Goal: Task Accomplishment & Management: Complete application form

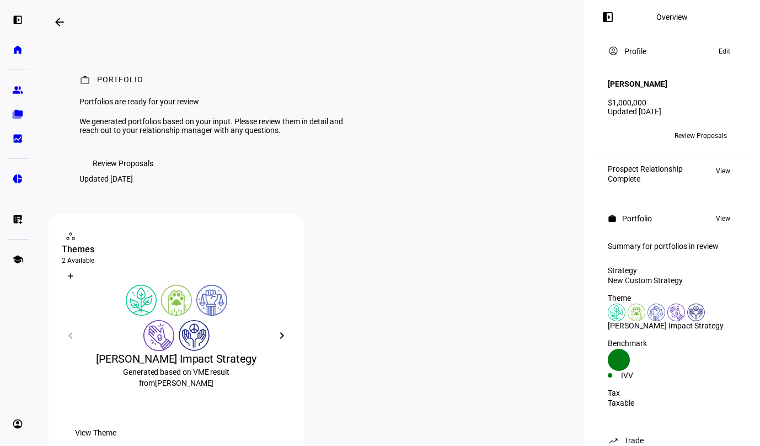
click at [689, 128] on span "Review Proposals" at bounding box center [700, 136] width 52 height 18
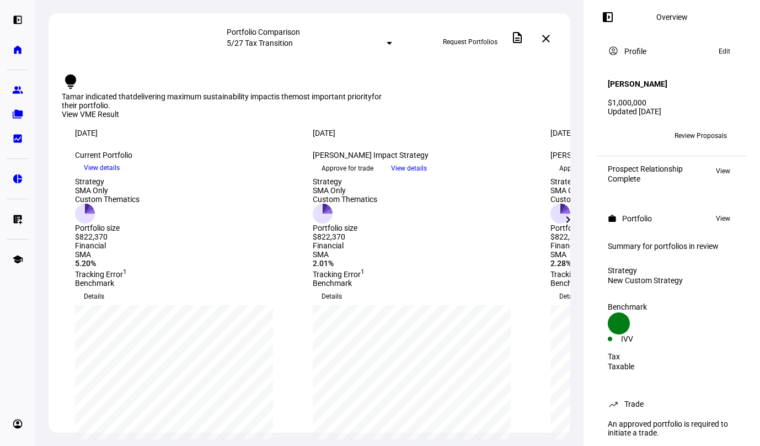
click at [569, 224] on mat-icon "chevron_right" at bounding box center [567, 219] width 13 height 13
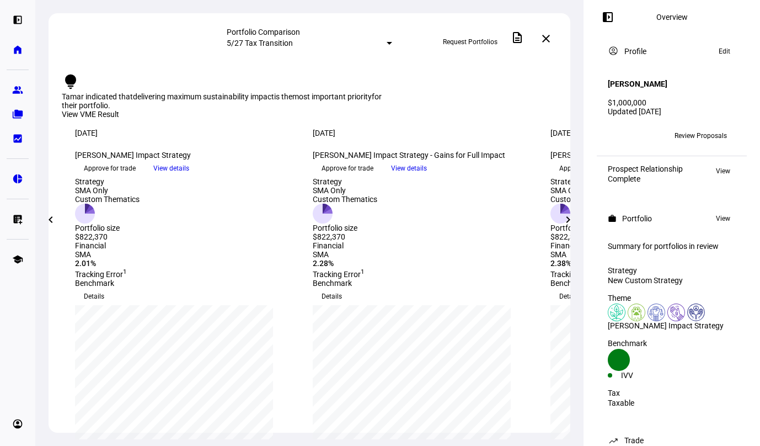
click at [562, 224] on mat-icon "chevron_right" at bounding box center [567, 219] width 13 height 13
click at [564, 221] on mat-icon "chevron_right" at bounding box center [567, 219] width 13 height 13
click at [49, 219] on mat-icon "chevron_left" at bounding box center [50, 219] width 13 height 13
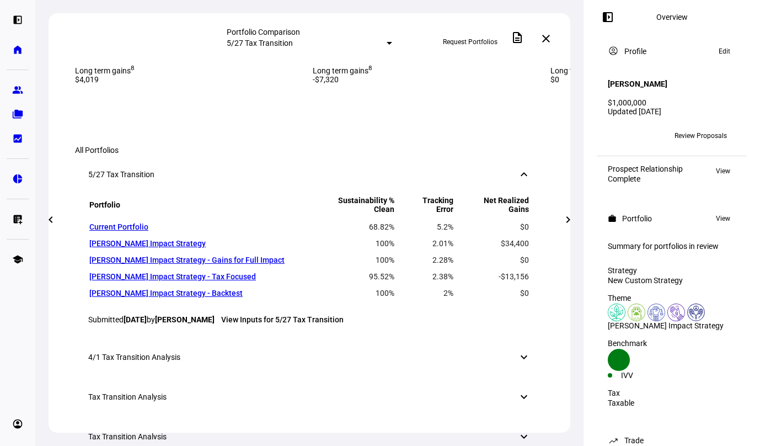
scroll to position [496, 0]
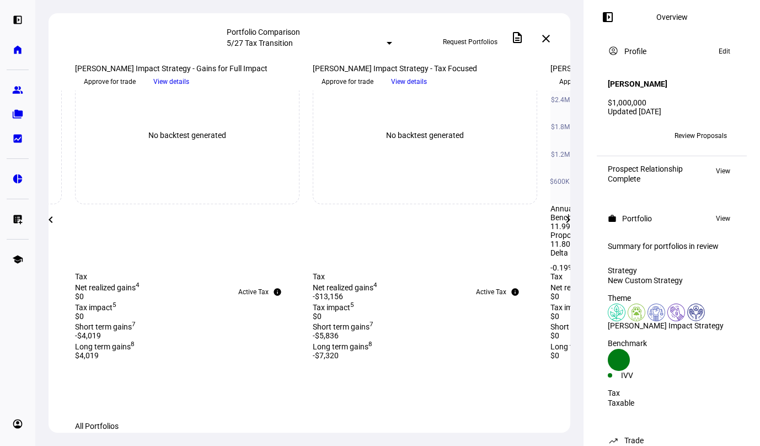
click at [47, 218] on mat-icon "chevron_left" at bounding box center [50, 219] width 13 height 13
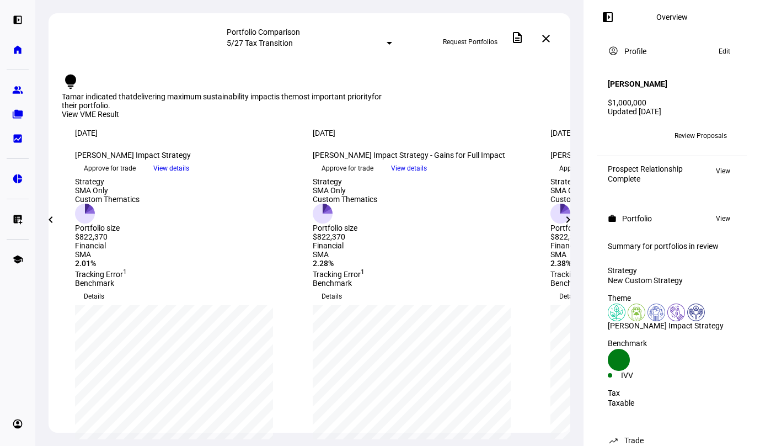
scroll to position [110, 0]
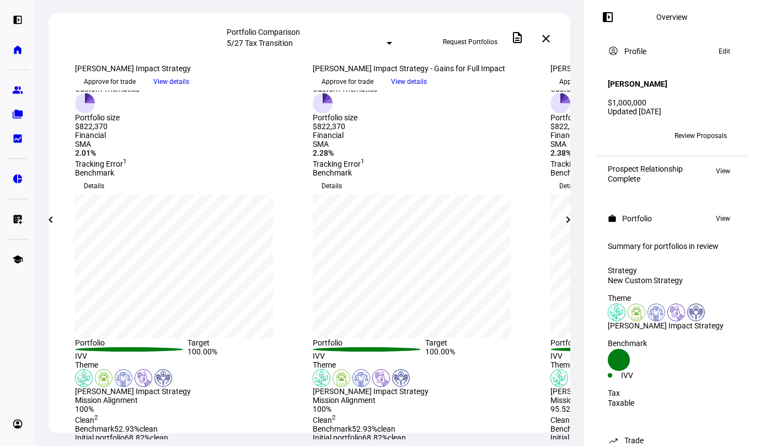
drag, startPoint x: 464, startPoint y: 125, endPoint x: 574, endPoint y: 136, distance: 110.3
click at [427, 90] on span "View details" at bounding box center [409, 81] width 36 height 17
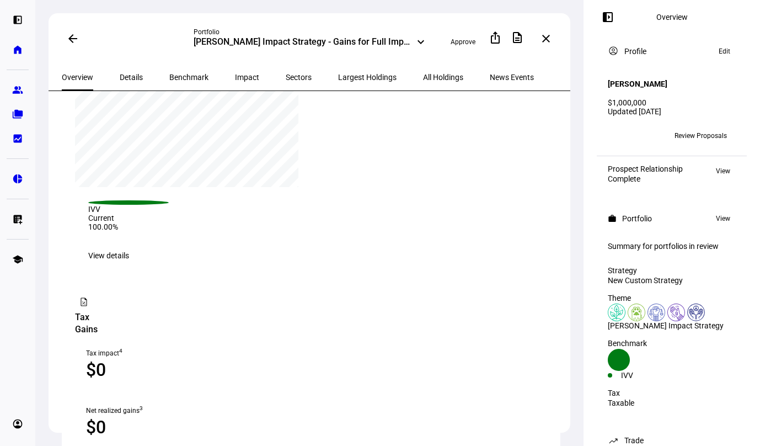
scroll to position [1268, 0]
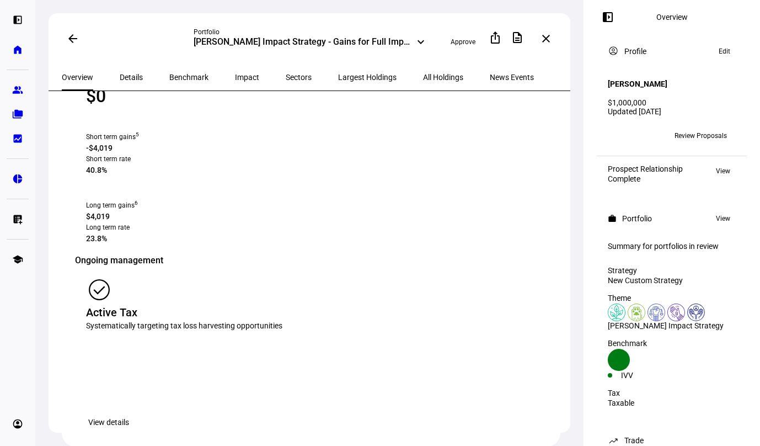
click at [71, 37] on mat-icon "arrow_back" at bounding box center [72, 38] width 13 height 13
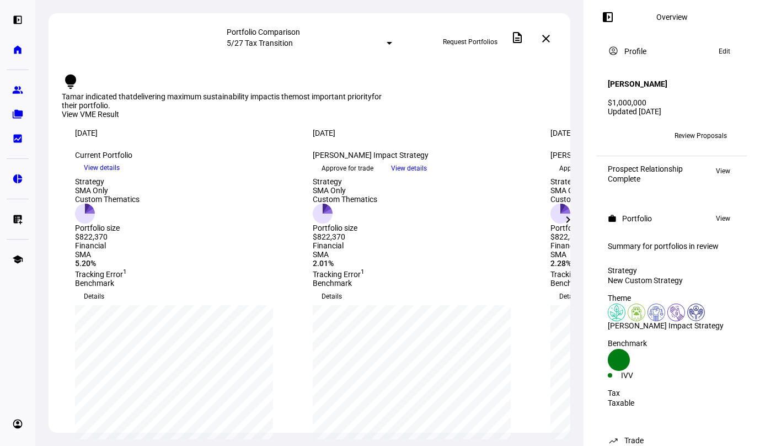
drag, startPoint x: 459, startPoint y: 204, endPoint x: 663, endPoint y: 253, distance: 209.8
click at [427, 176] on span "View details" at bounding box center [409, 168] width 36 height 17
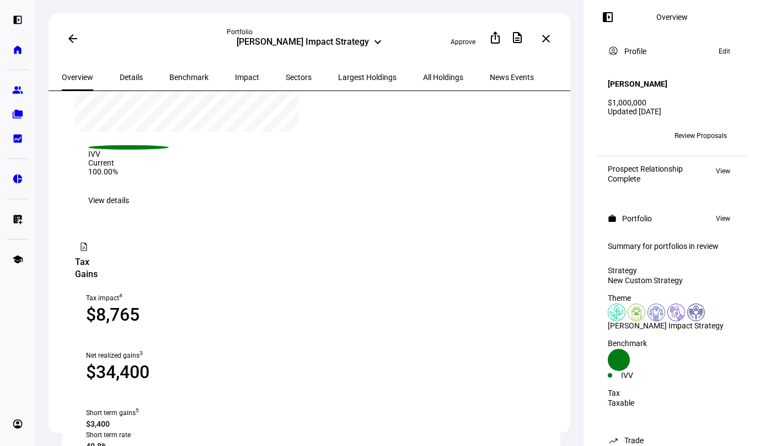
scroll to position [1268, 0]
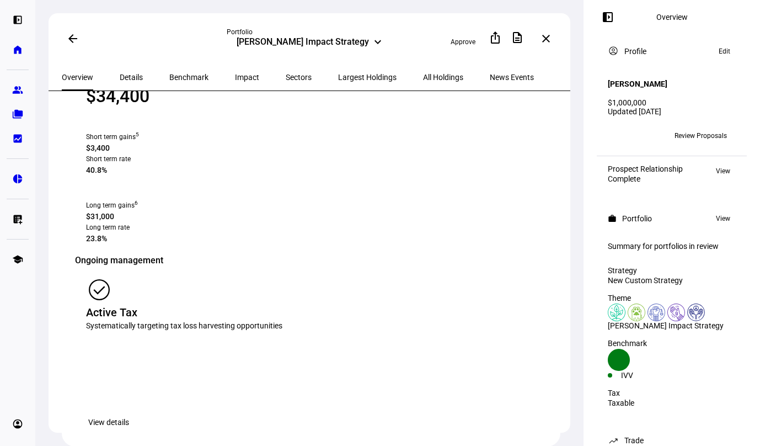
click at [72, 41] on mat-icon "arrow_back" at bounding box center [72, 38] width 13 height 13
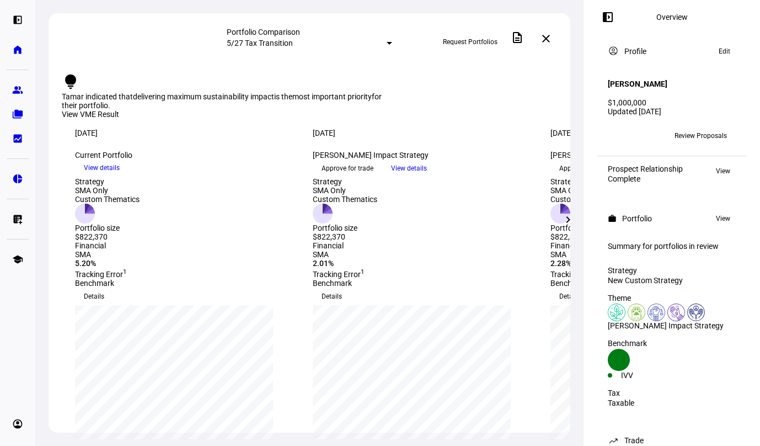
click at [569, 218] on mat-icon "chevron_right" at bounding box center [567, 219] width 13 height 13
click at [568, 218] on mat-icon "chevron_right" at bounding box center [567, 219] width 13 height 13
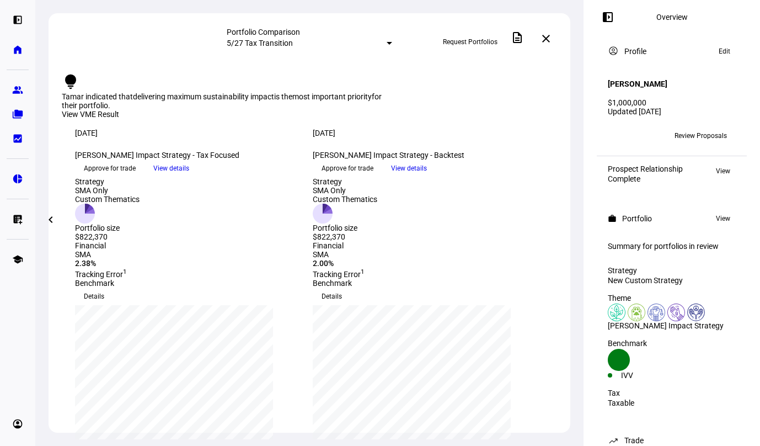
click at [53, 221] on mat-icon "chevron_left" at bounding box center [50, 219] width 13 height 13
click at [135, 177] on span "Approve for trade" at bounding box center [110, 168] width 52 height 18
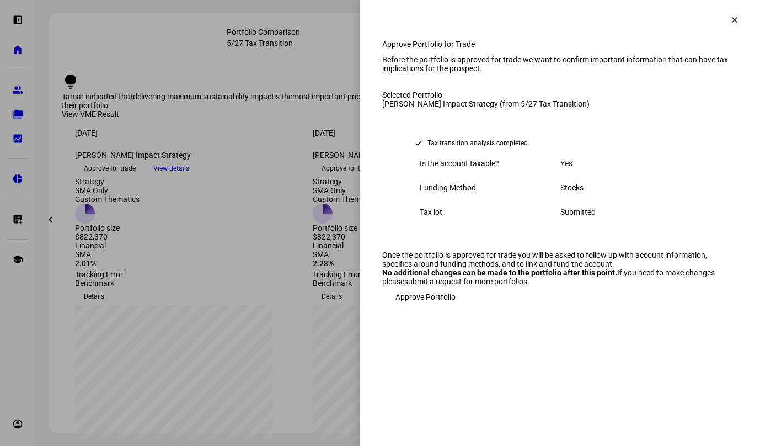
scroll to position [6, 0]
click at [416, 308] on span "Approve Portfolio" at bounding box center [425, 297] width 60 height 22
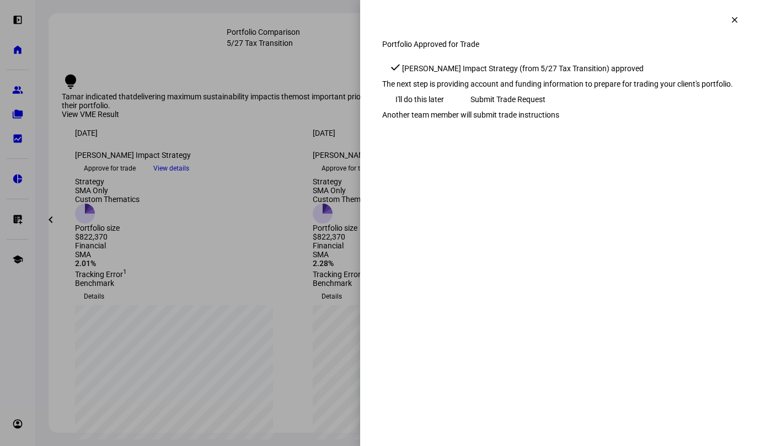
scroll to position [0, 0]
click at [545, 110] on span "Submit Trade Request" at bounding box center [507, 99] width 75 height 22
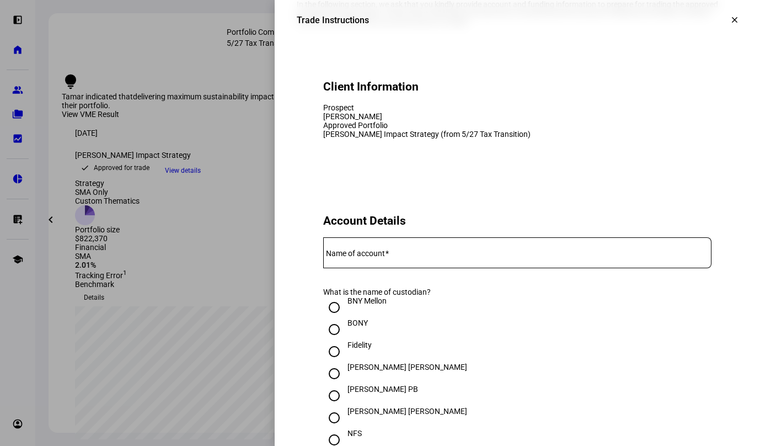
scroll to position [276, 0]
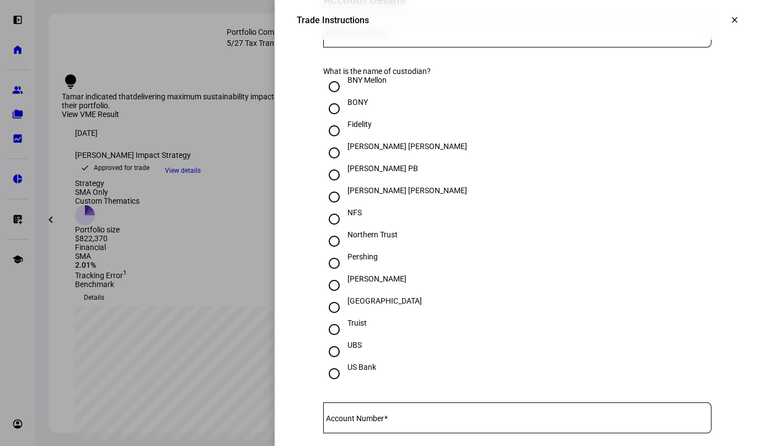
click at [349, 37] on mat-label "Name of account" at bounding box center [355, 32] width 59 height 9
click at [349, 34] on input "Name of account" at bounding box center [517, 29] width 388 height 9
type input "[PERSON_NAME]"
click at [325, 274] on input "Pershing" at bounding box center [334, 263] width 22 height 22
radio input "true"
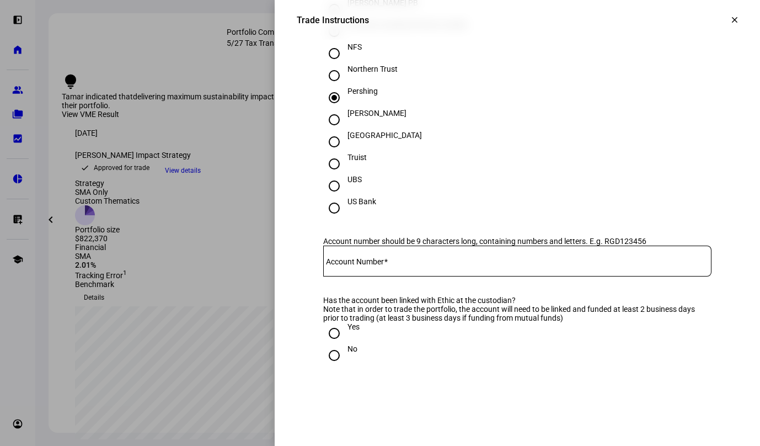
scroll to position [496, 0]
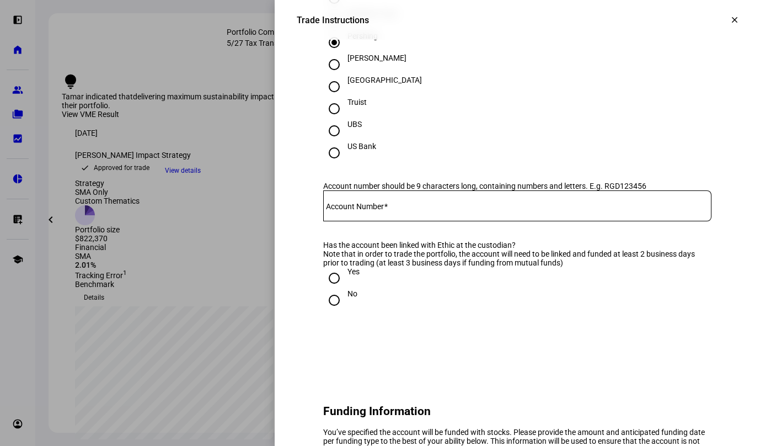
click at [425, 208] on input "Account Number" at bounding box center [517, 203] width 388 height 9
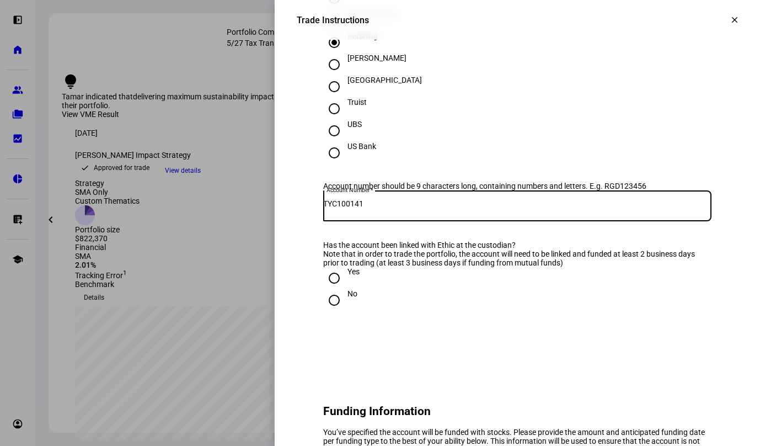
type input "TYC100141"
click at [326, 289] on input "Yes" at bounding box center [334, 278] width 22 height 22
radio input "true"
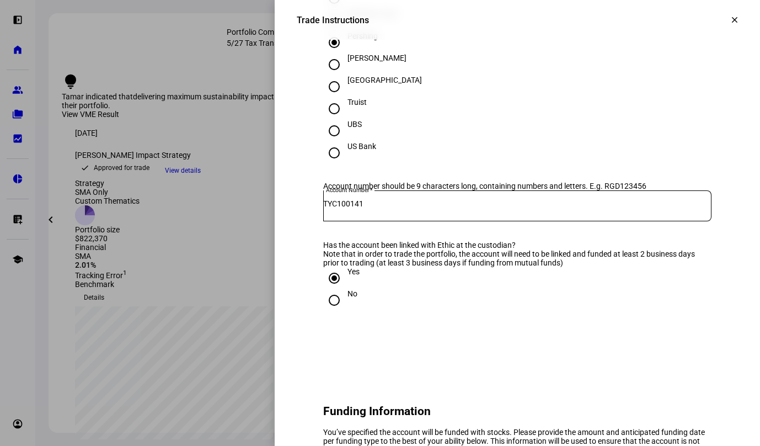
scroll to position [717, 0]
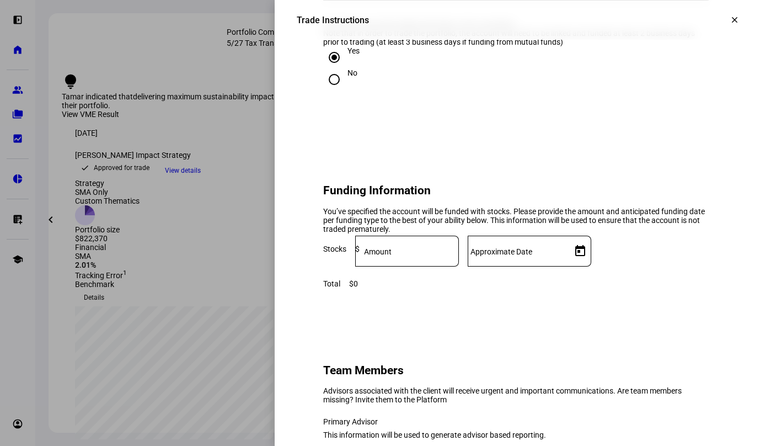
click at [459, 253] on input at bounding box center [409, 248] width 99 height 9
type input "680,000"
click at [567, 253] on input "Approximate Date" at bounding box center [517, 248] width 99 height 9
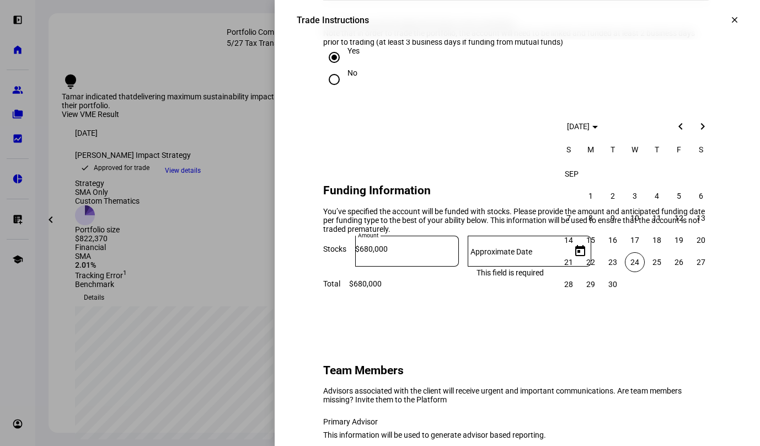
click at [635, 261] on span "24" at bounding box center [635, 262] width 20 height 20
type input "[DATE]"
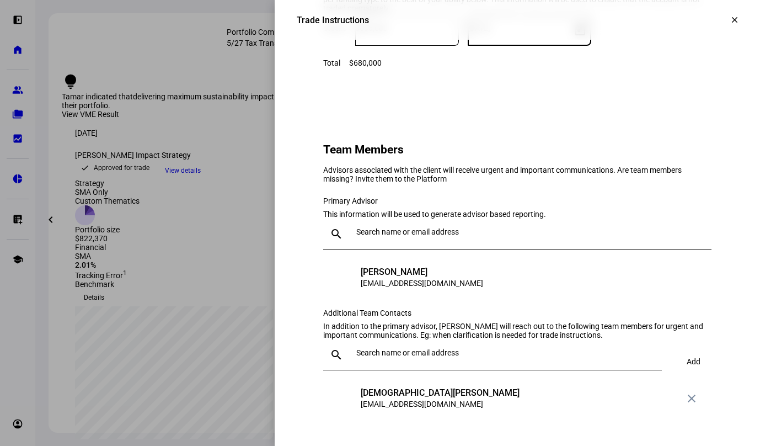
scroll to position [993, 0]
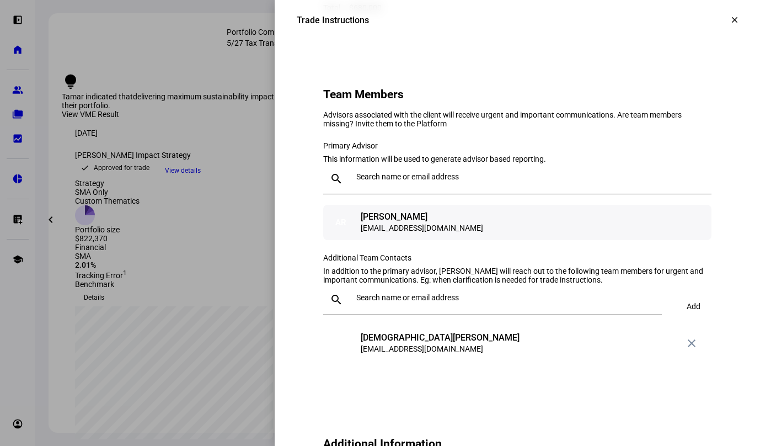
click at [330, 233] on div "AR" at bounding box center [341, 222] width 22 height 22
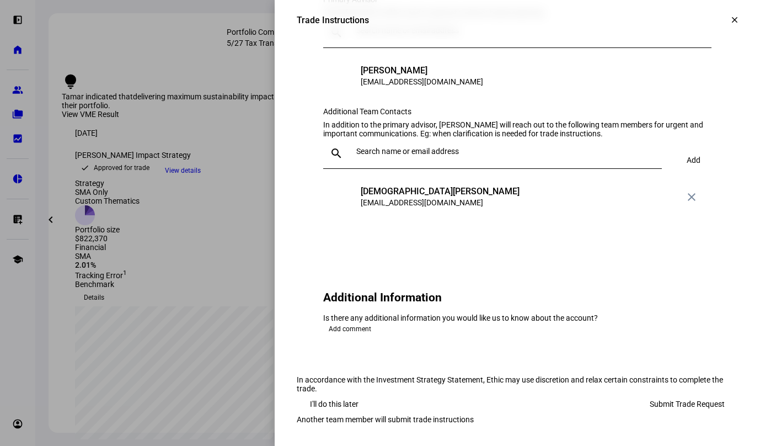
scroll to position [1310, 0]
click at [666, 393] on span "Submit Trade Request" at bounding box center [687, 404] width 75 height 22
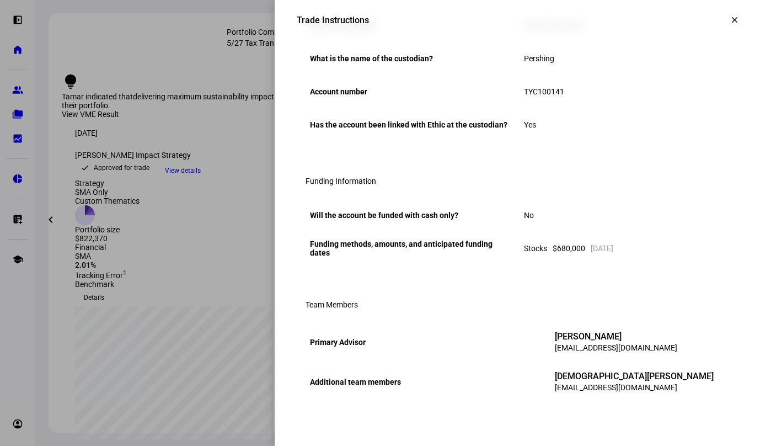
scroll to position [422, 0]
click at [730, 19] on mat-icon "clear" at bounding box center [735, 20] width 10 height 10
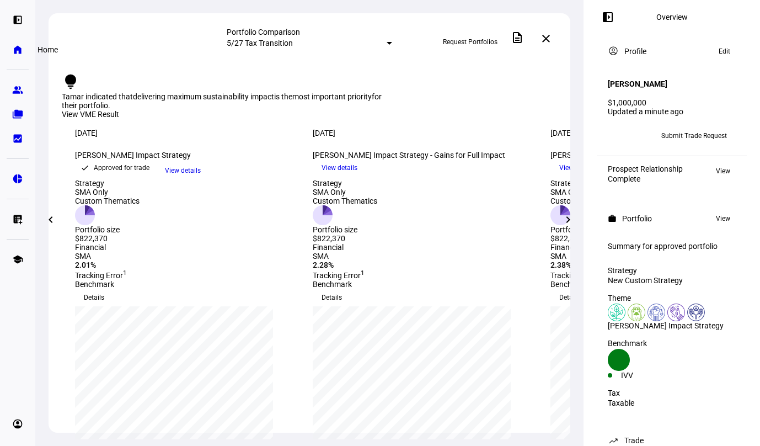
click at [9, 55] on link "home Home" at bounding box center [18, 50] width 22 height 22
